Goal: Navigation & Orientation: Find specific page/section

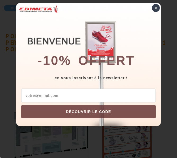
scroll to position [6, 0]
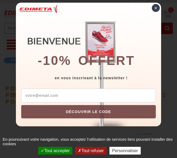
click at [156, 8] on div "×" at bounding box center [156, 8] width 8 height 8
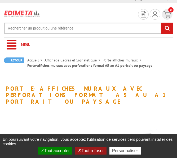
click at [51, 150] on button "Tout accepter" at bounding box center [55, 150] width 34 height 8
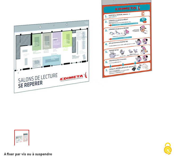
scroll to position [142, 0]
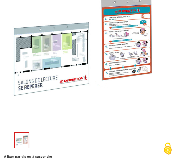
click at [59, 55] on img at bounding box center [83, 50] width 159 height 159
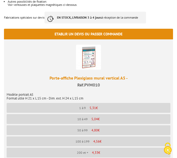
scroll to position [324, 0]
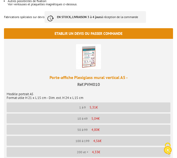
click at [89, 54] on img at bounding box center [88, 56] width 25 height 25
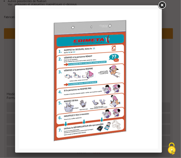
click at [163, 3] on link at bounding box center [162, 6] width 10 height 10
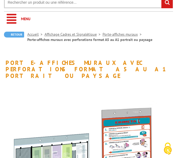
scroll to position [0, 0]
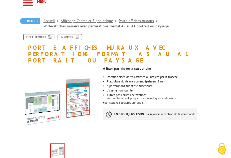
scroll to position [57, 0]
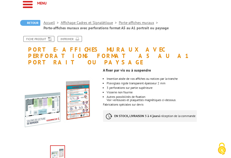
click at [82, 21] on link "Affichage Cadres et Signalétique" at bounding box center [90, 22] width 58 height 5
